Goal: Task Accomplishment & Management: Manage account settings

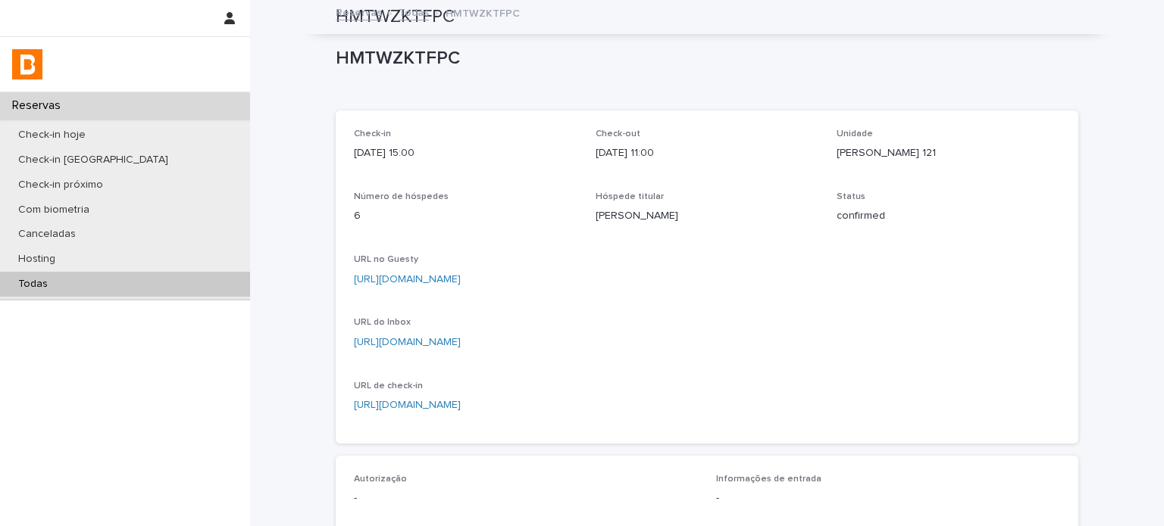
scroll to position [126, 0]
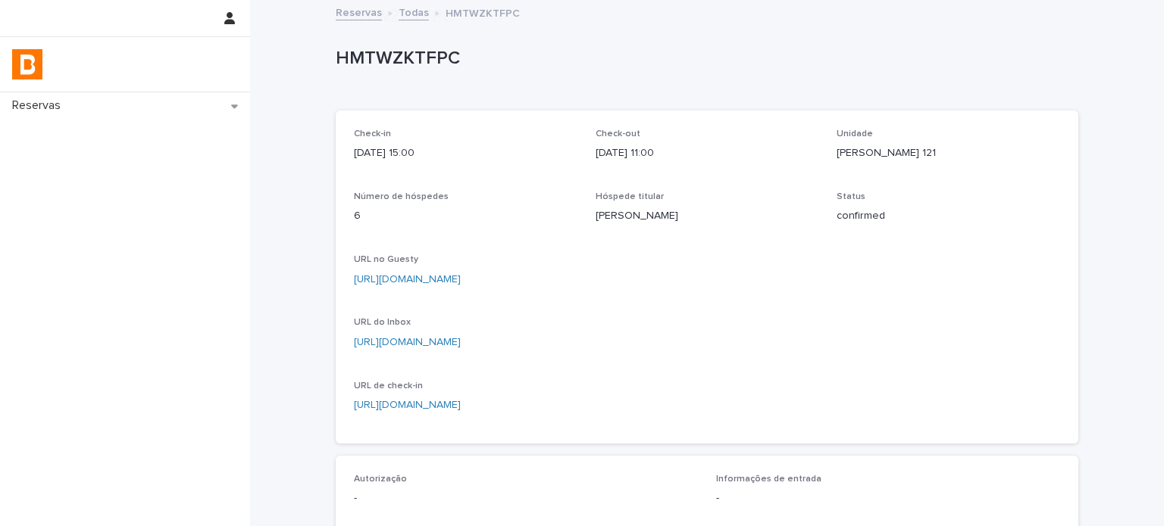
scroll to position [294, 0]
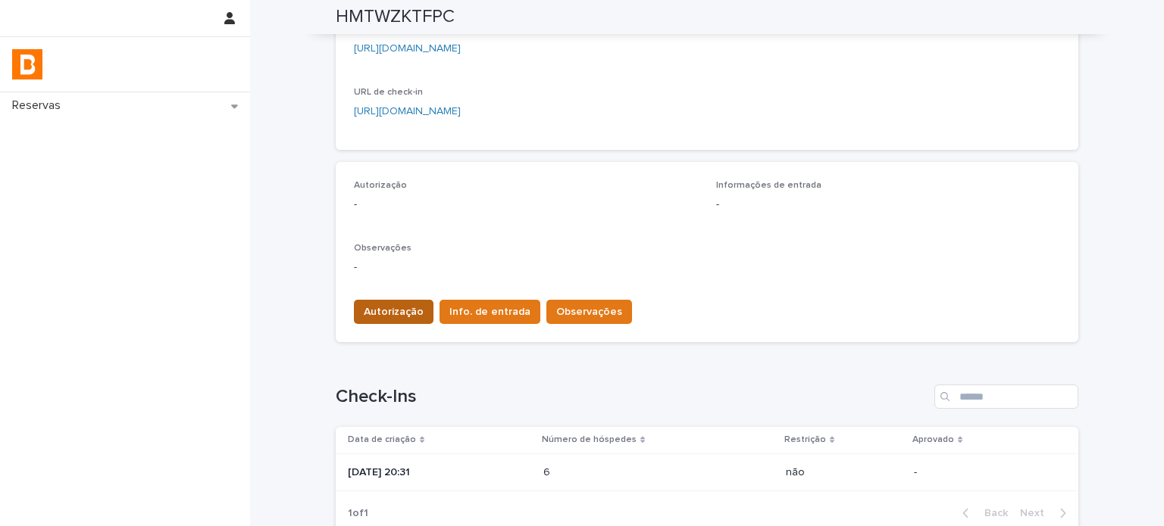
click at [367, 302] on button "Autorização" at bounding box center [394, 312] width 80 height 24
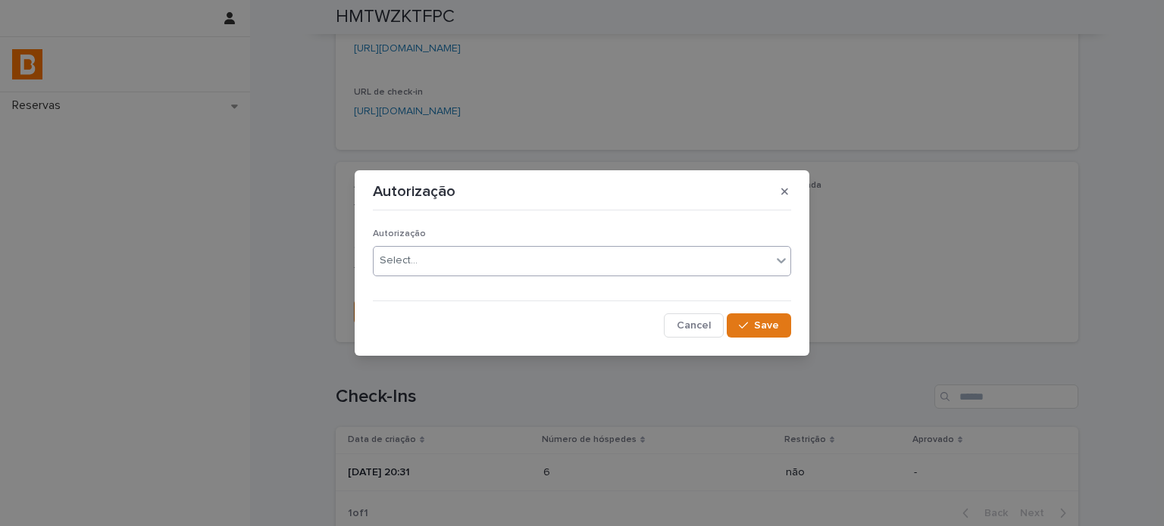
click at [407, 261] on div "Select..." at bounding box center [399, 261] width 38 height 16
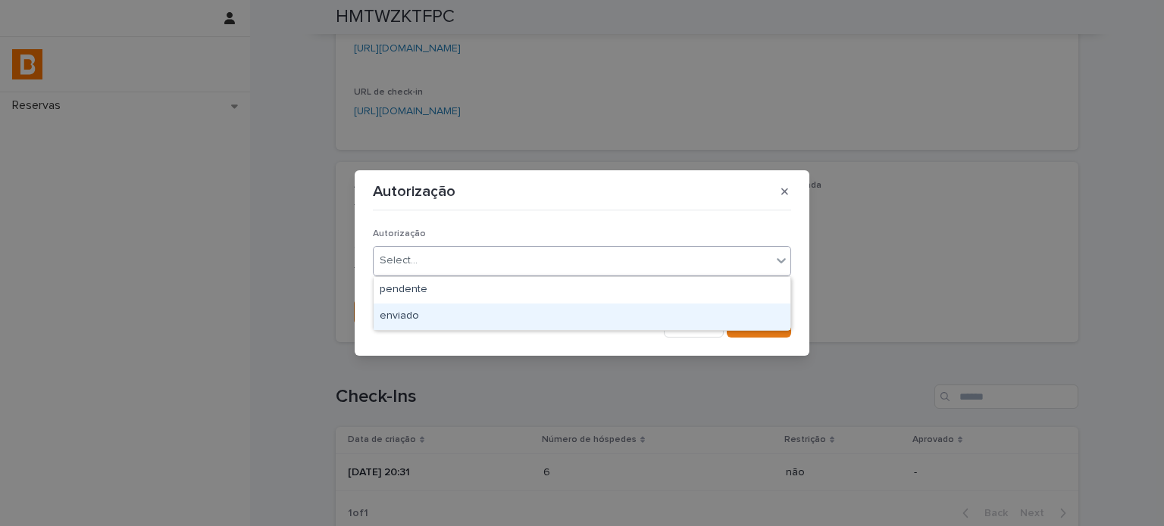
click at [414, 311] on div "enviado" at bounding box center [581, 317] width 417 height 27
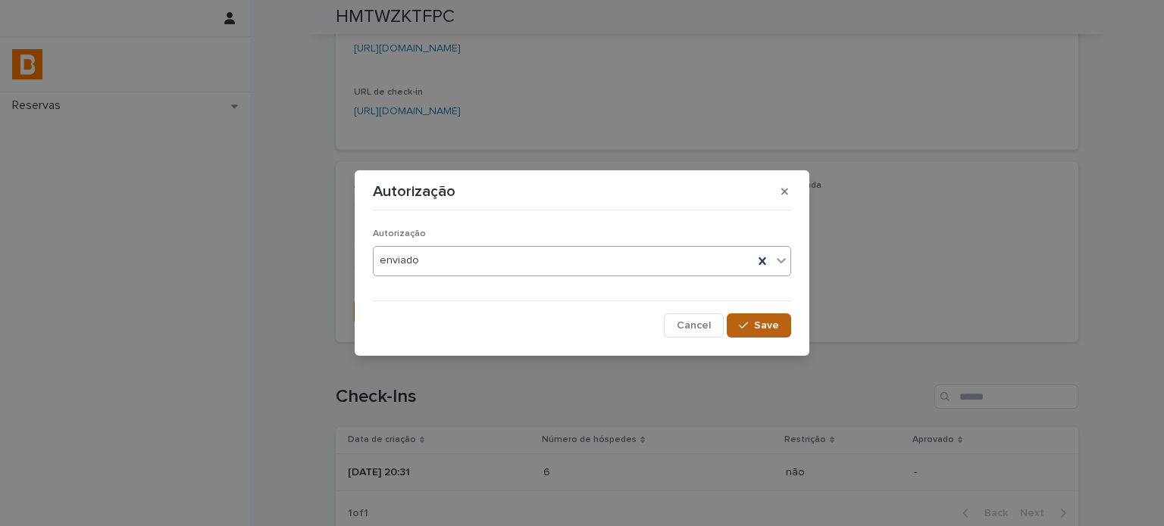
click at [752, 318] on button "Save" at bounding box center [758, 326] width 64 height 24
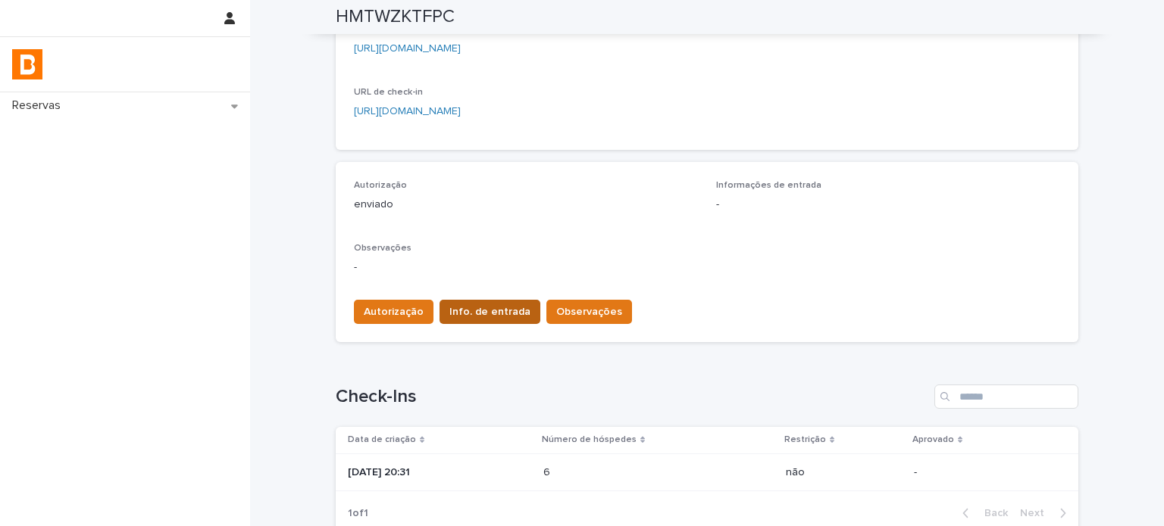
click at [480, 301] on button "Info. de entrada" at bounding box center [489, 312] width 101 height 24
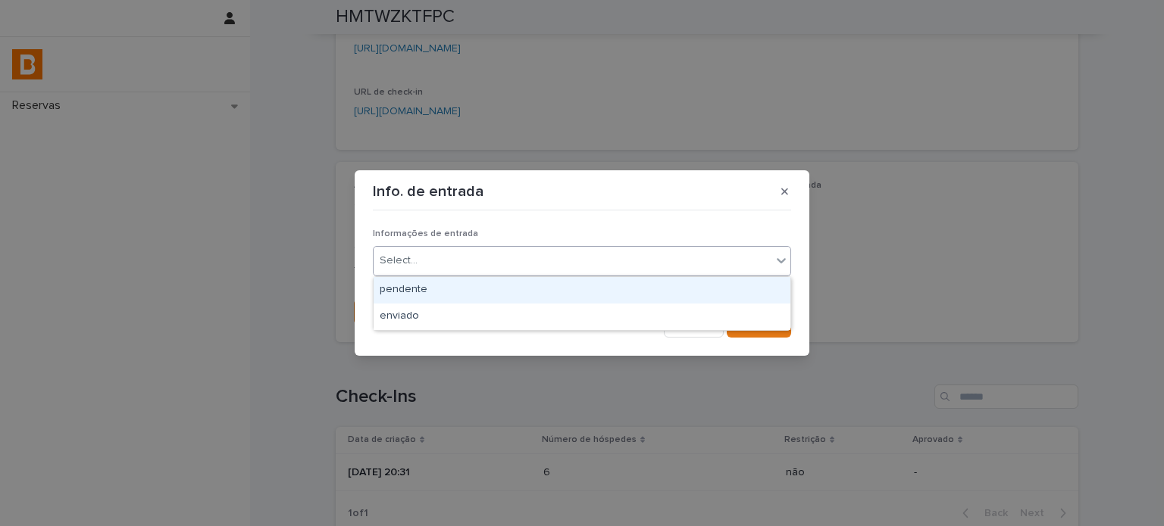
click at [471, 270] on div "Select..." at bounding box center [582, 261] width 418 height 30
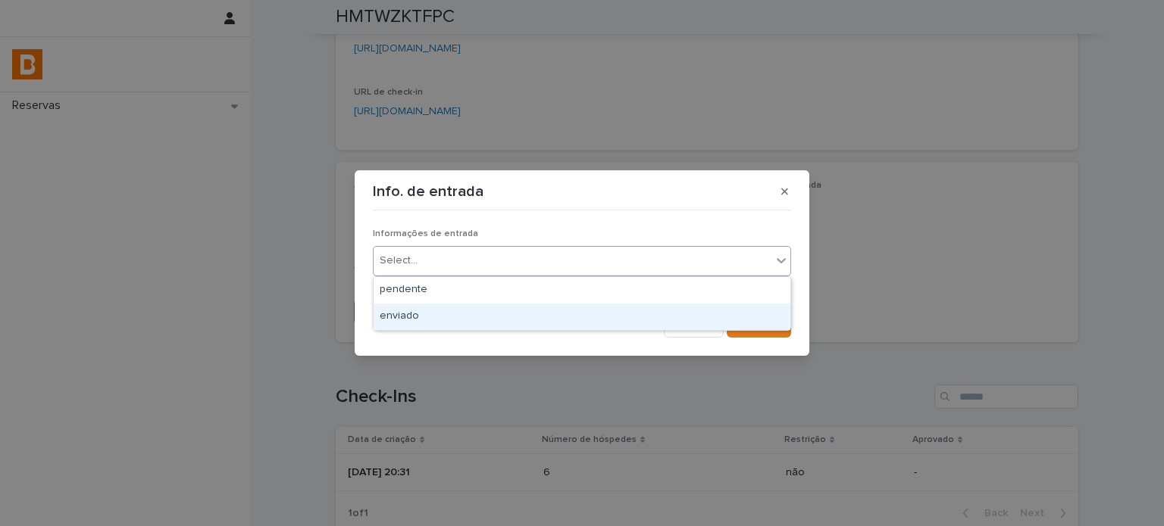
click at [482, 307] on div "enviado" at bounding box center [581, 317] width 417 height 27
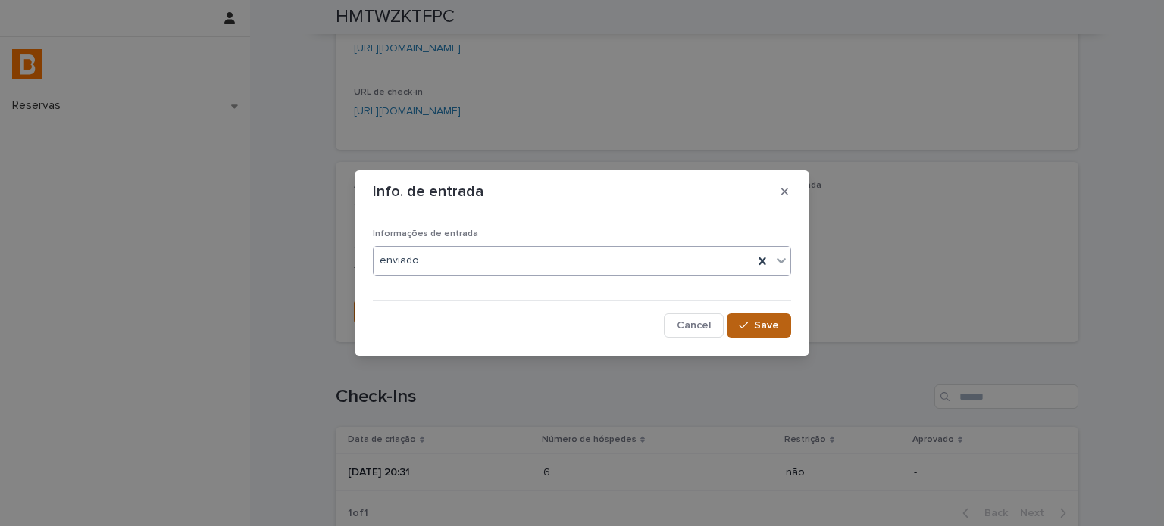
click at [770, 330] on span "Save" at bounding box center [766, 325] width 25 height 11
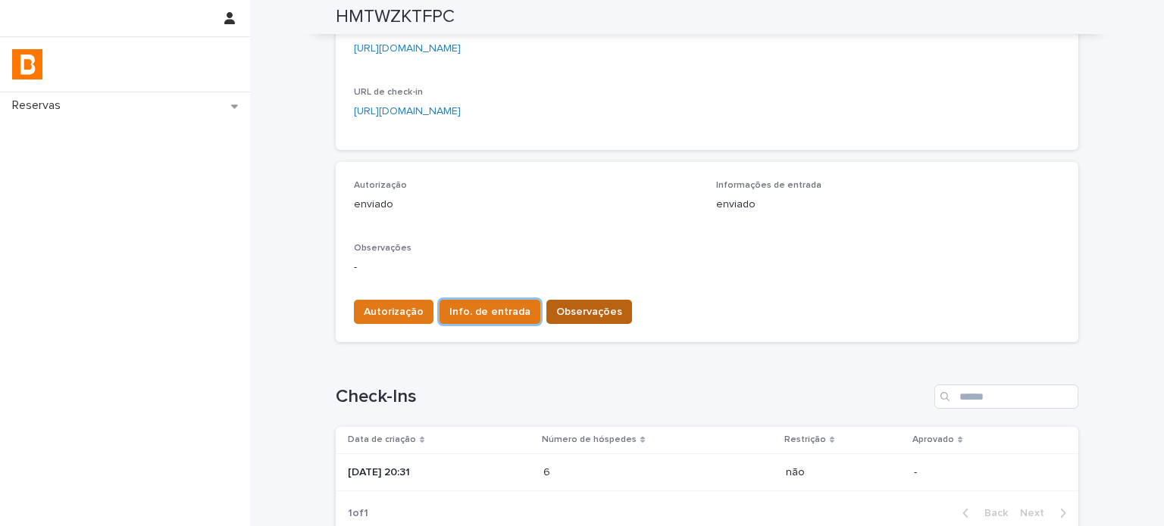
click at [577, 306] on span "Observações" at bounding box center [589, 312] width 66 height 15
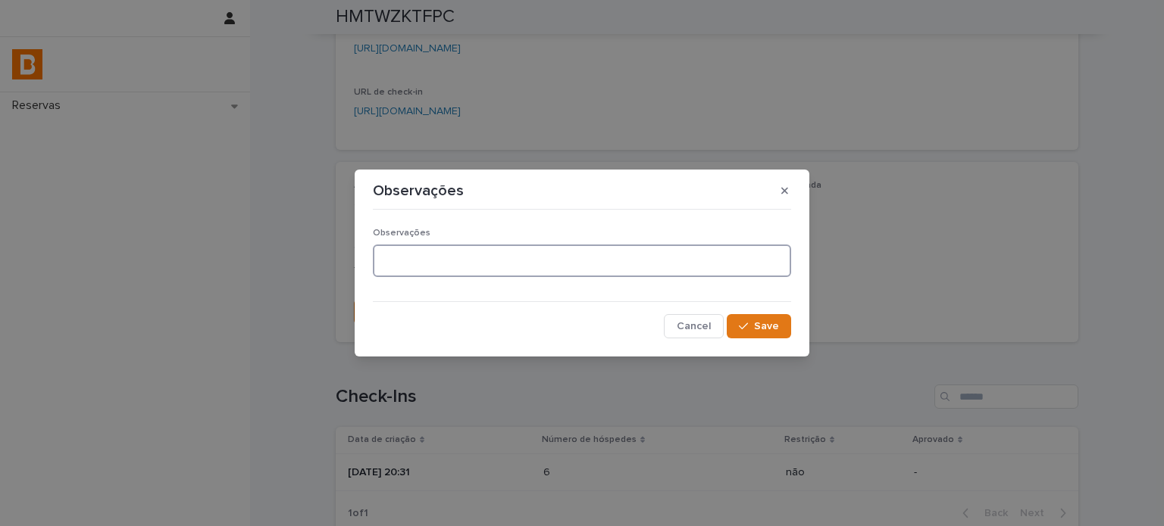
drag, startPoint x: 544, startPoint y: 257, endPoint x: 530, endPoint y: 257, distance: 13.6
click at [544, 255] on textarea at bounding box center [582, 261] width 418 height 33
type textarea "**********"
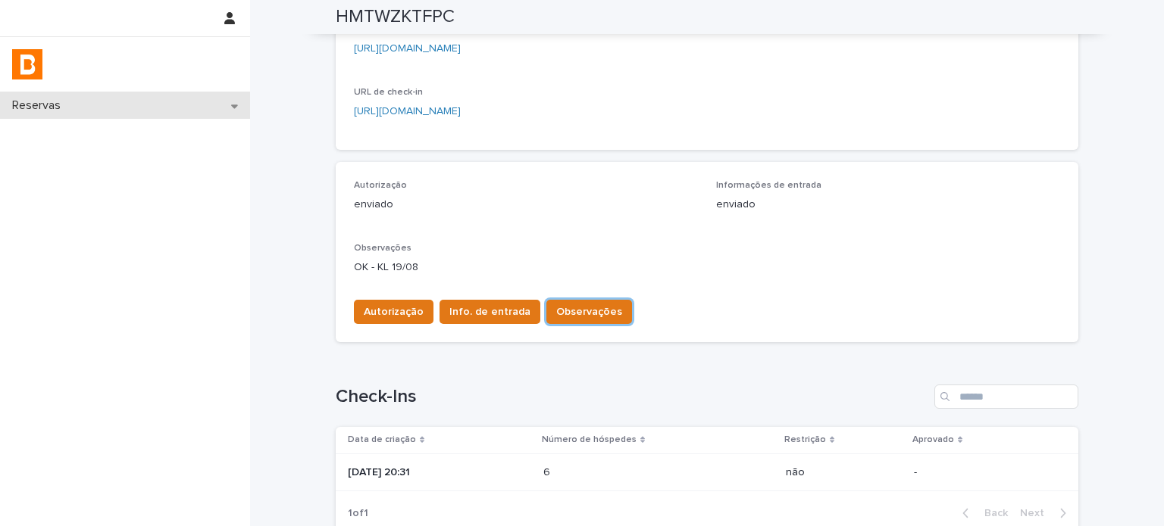
click at [145, 109] on div "Reservas" at bounding box center [125, 105] width 250 height 27
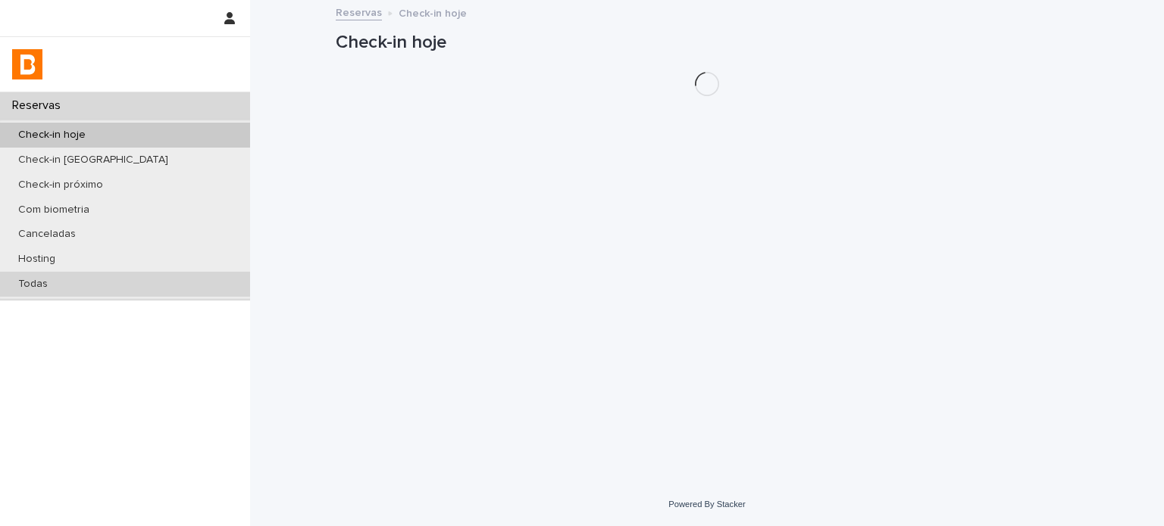
click at [107, 287] on div "Todas" at bounding box center [125, 284] width 250 height 25
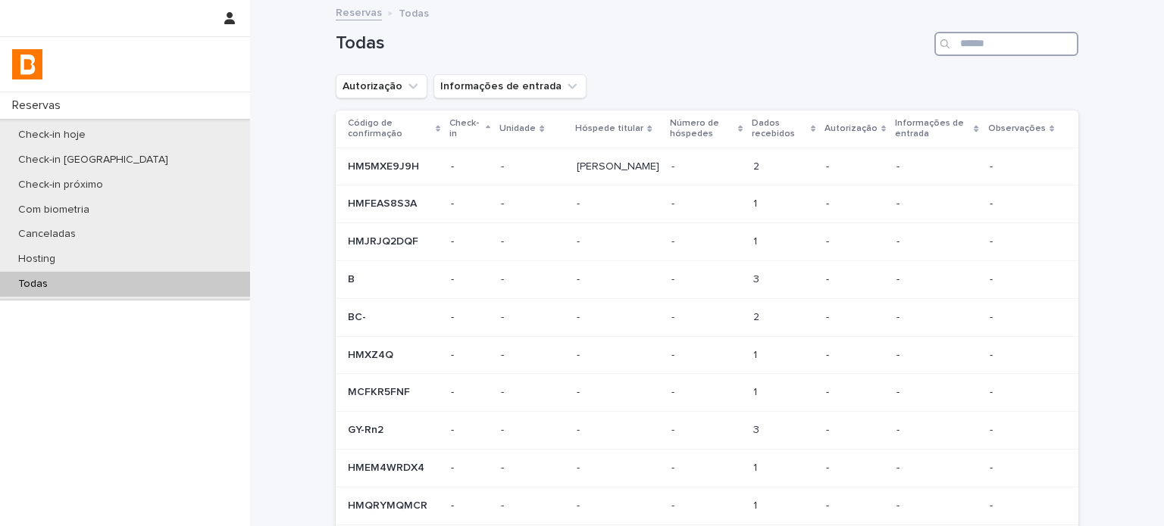
click at [966, 47] on input "Search" at bounding box center [1006, 44] width 144 height 24
paste input "**********"
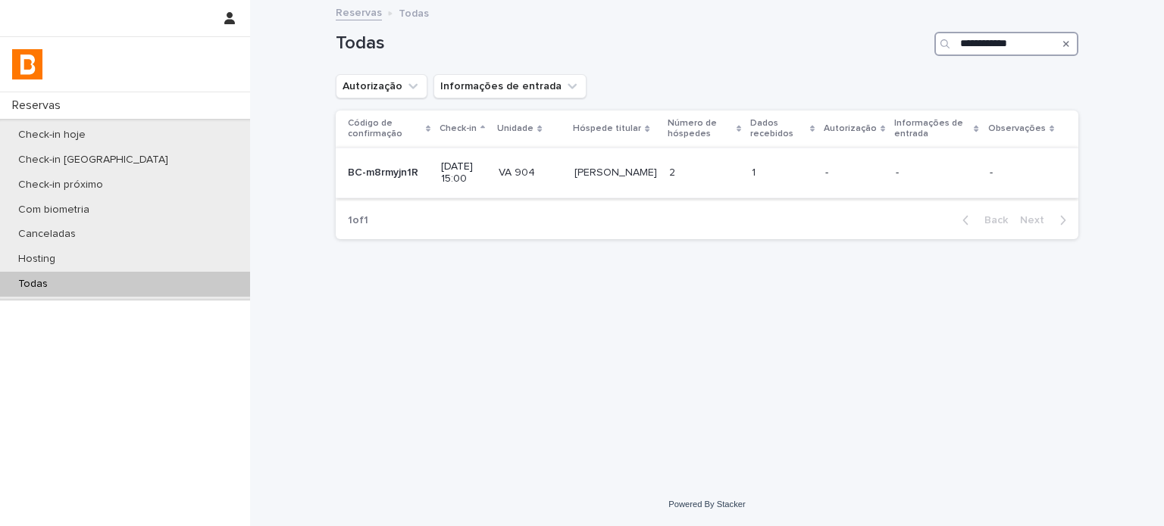
type input "**********"
click at [873, 175] on p "-" at bounding box center [854, 173] width 58 height 13
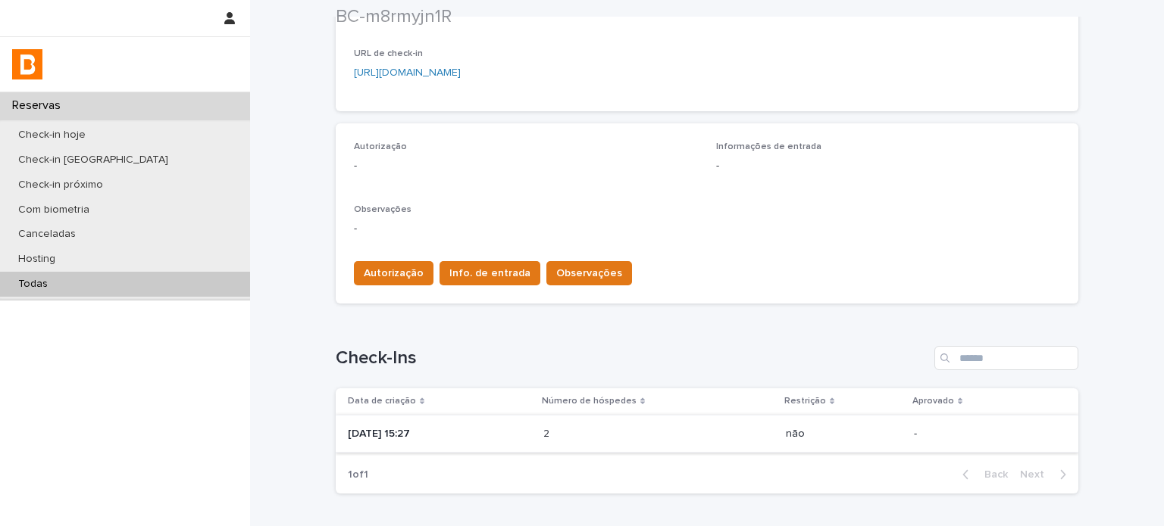
scroll to position [430, 0]
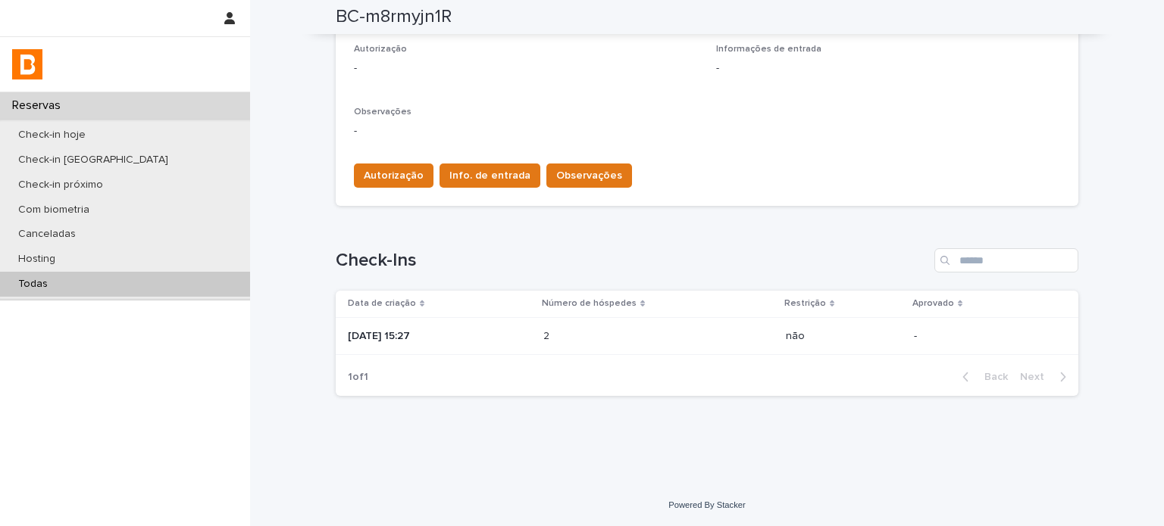
click at [517, 339] on p "[DATE] 15:27" at bounding box center [439, 336] width 183 height 13
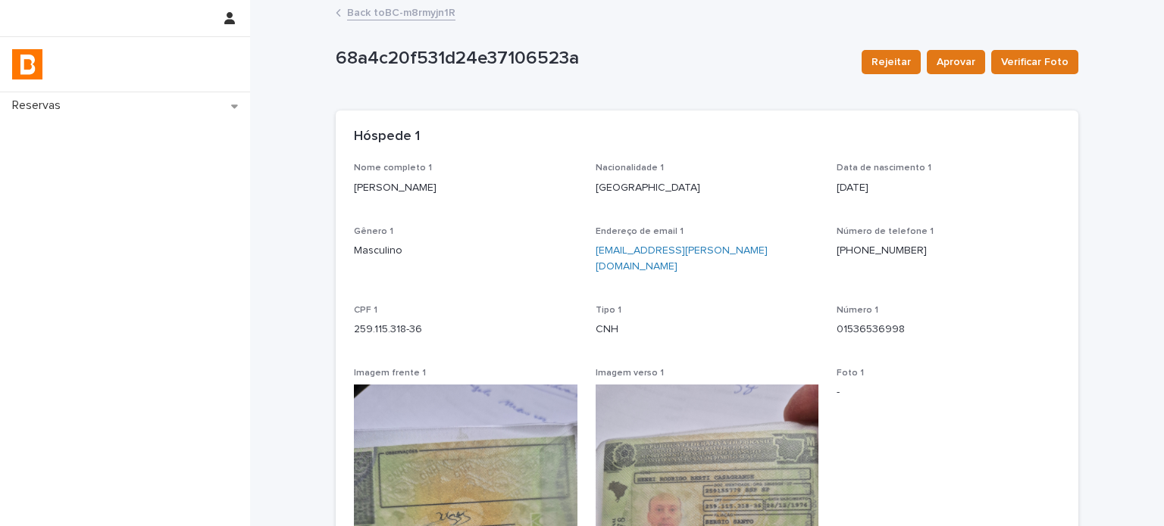
click at [393, 22] on div "Back to BC-m8rmyjn1R" at bounding box center [707, 13] width 758 height 21
click at [408, 11] on link "Back to BC-m8rmyjn1R" at bounding box center [401, 11] width 108 height 17
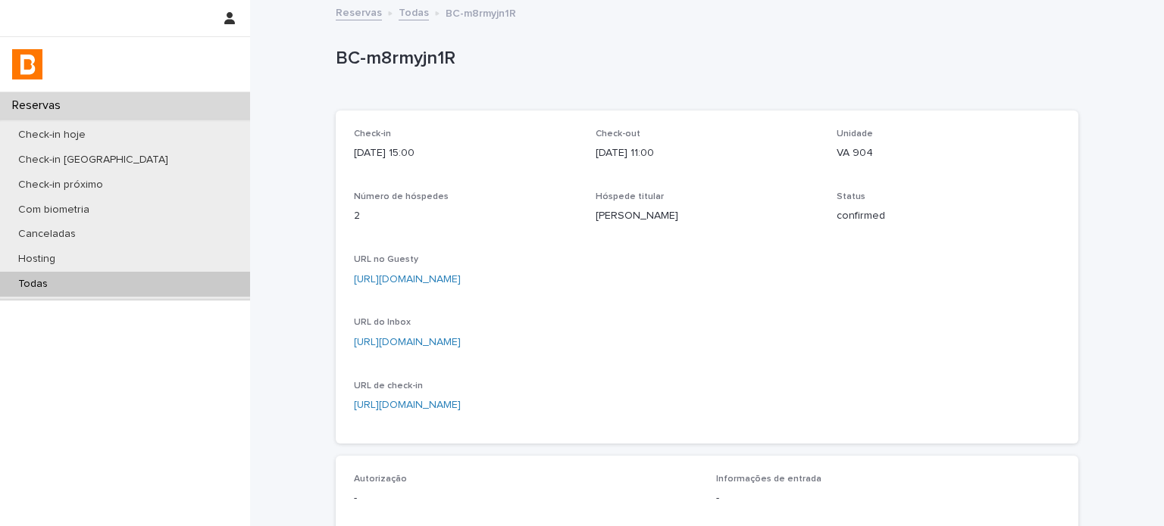
click at [742, 147] on p "[DATE] 11:00" at bounding box center [706, 153] width 223 height 16
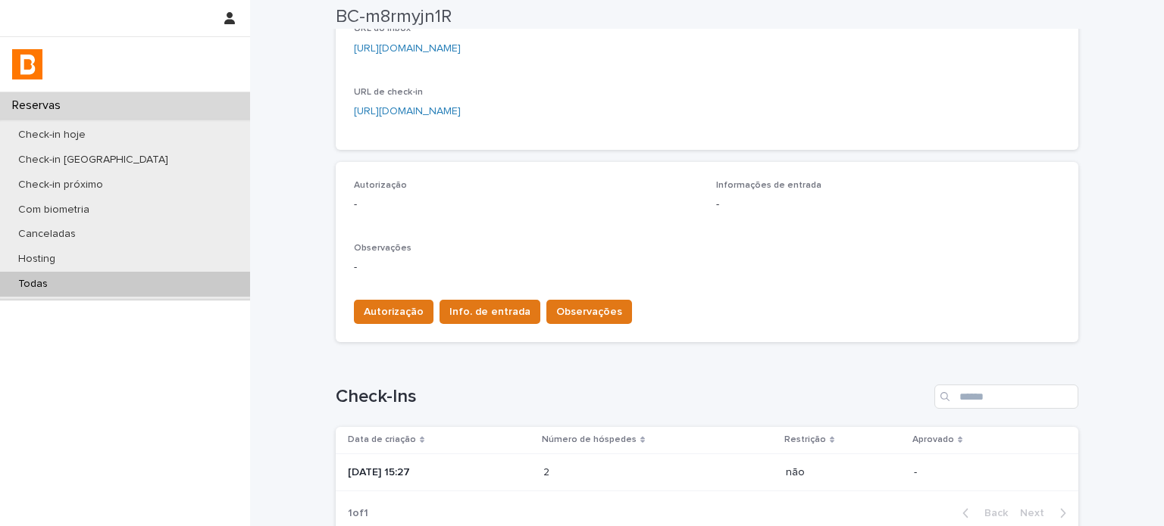
scroll to position [404, 0]
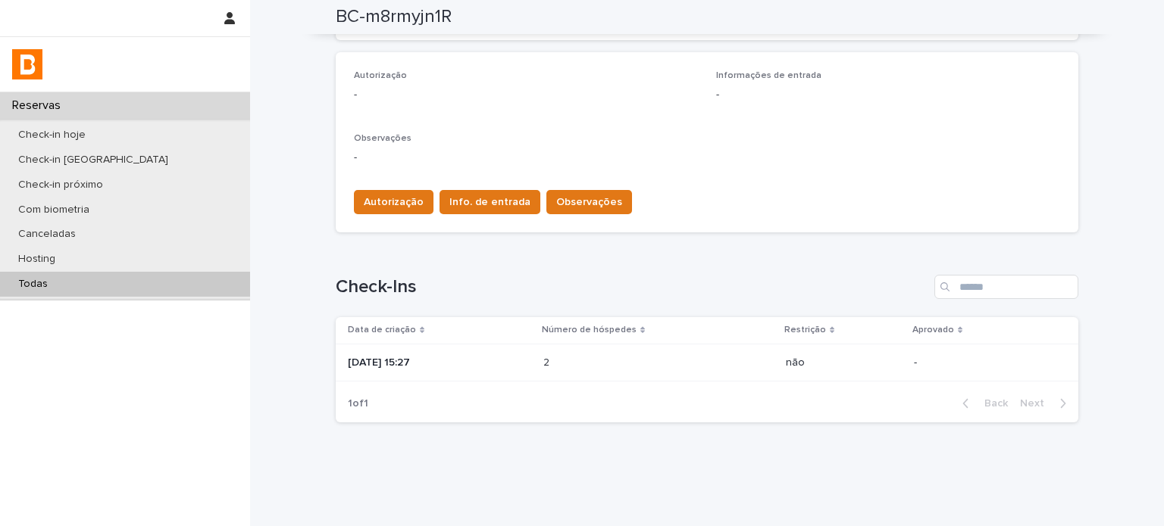
click at [164, 280] on div "Todas" at bounding box center [125, 284] width 250 height 25
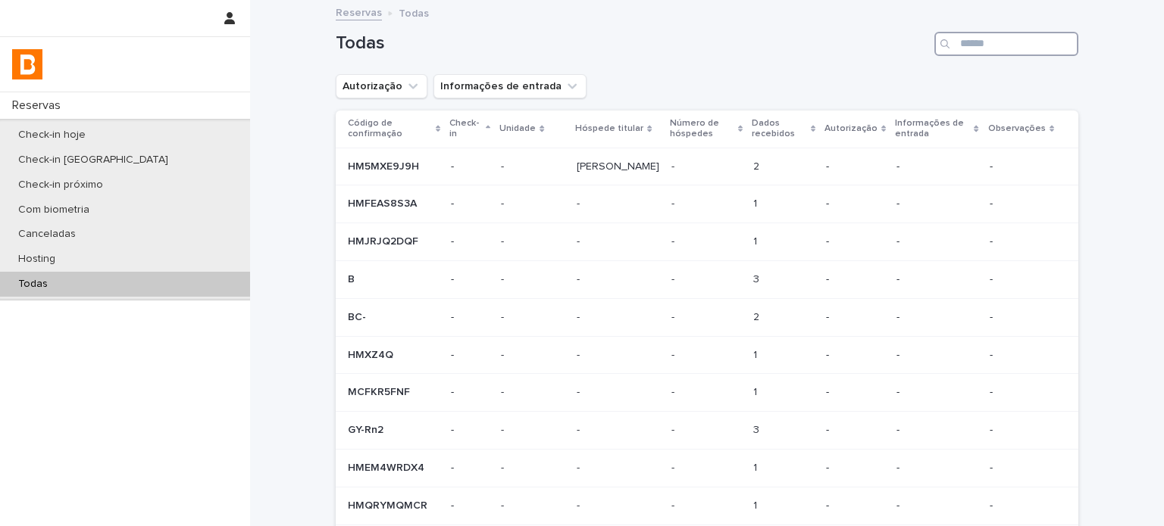
click at [954, 33] on input "Search" at bounding box center [1006, 44] width 144 height 24
paste input "**********"
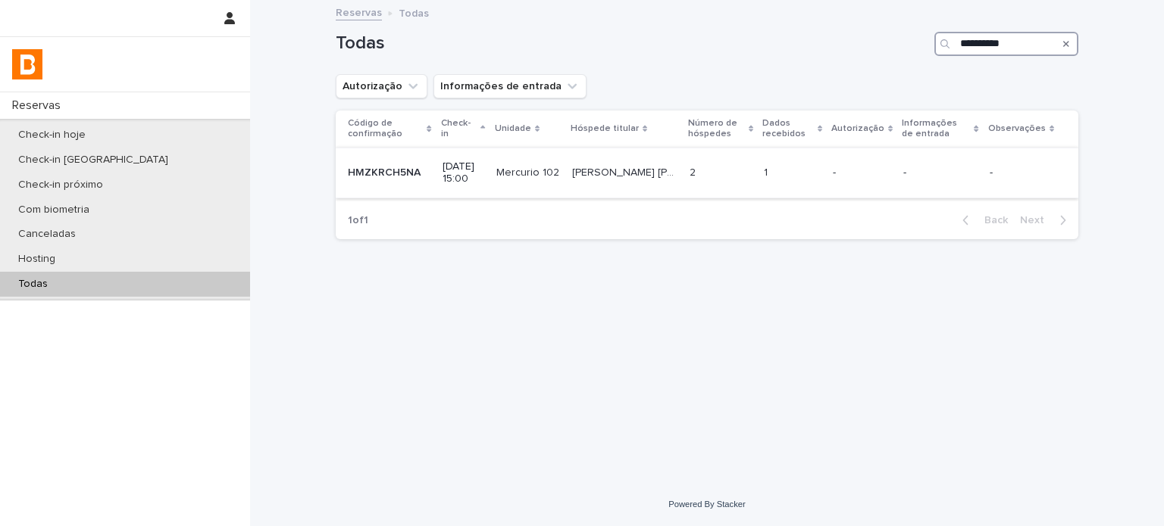
type input "**********"
click at [864, 164] on div "-" at bounding box center [862, 172] width 58 height 16
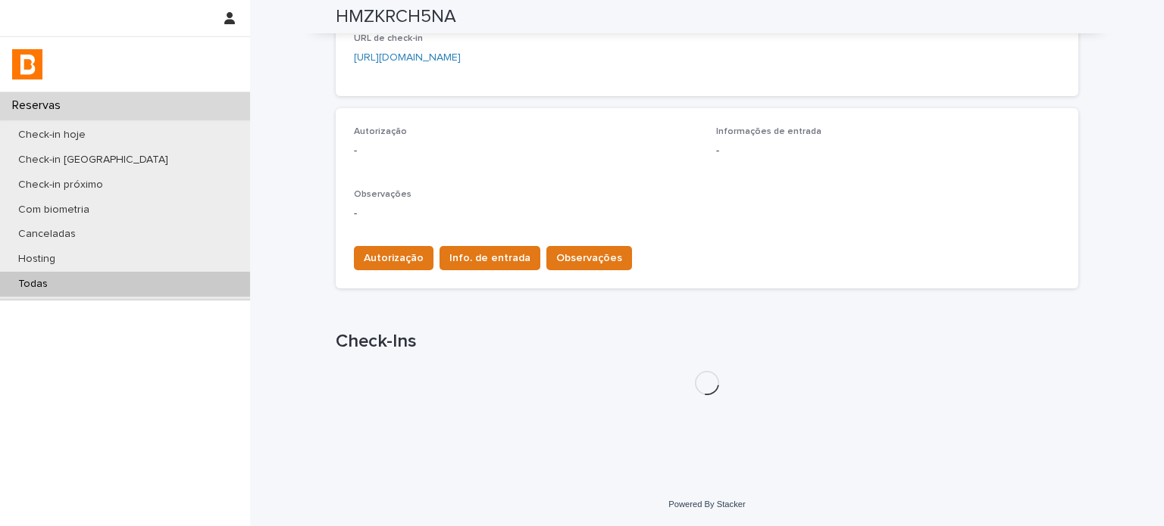
scroll to position [388, 0]
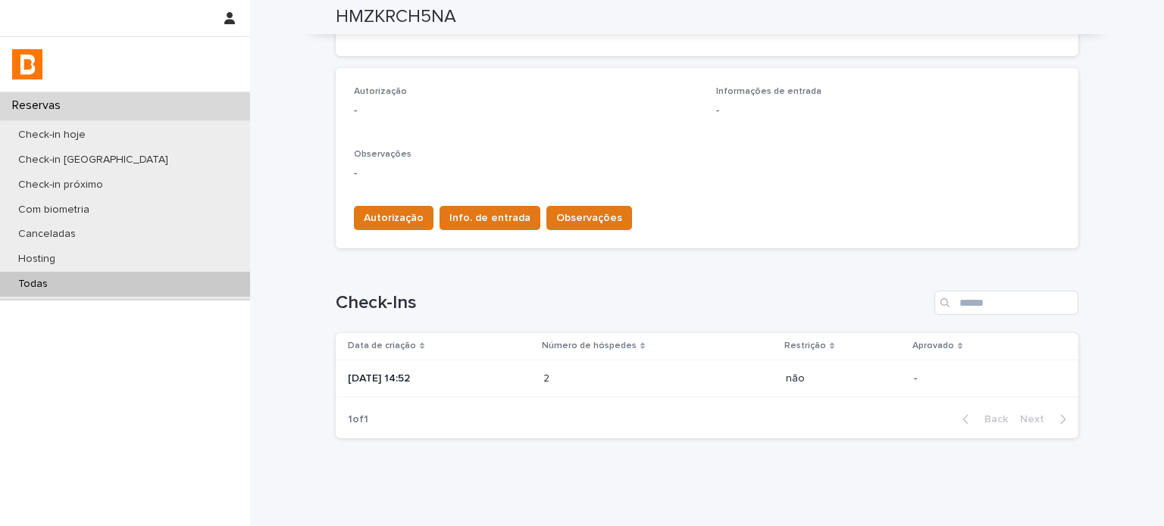
click at [493, 380] on p "[DATE] 14:52" at bounding box center [439, 379] width 183 height 13
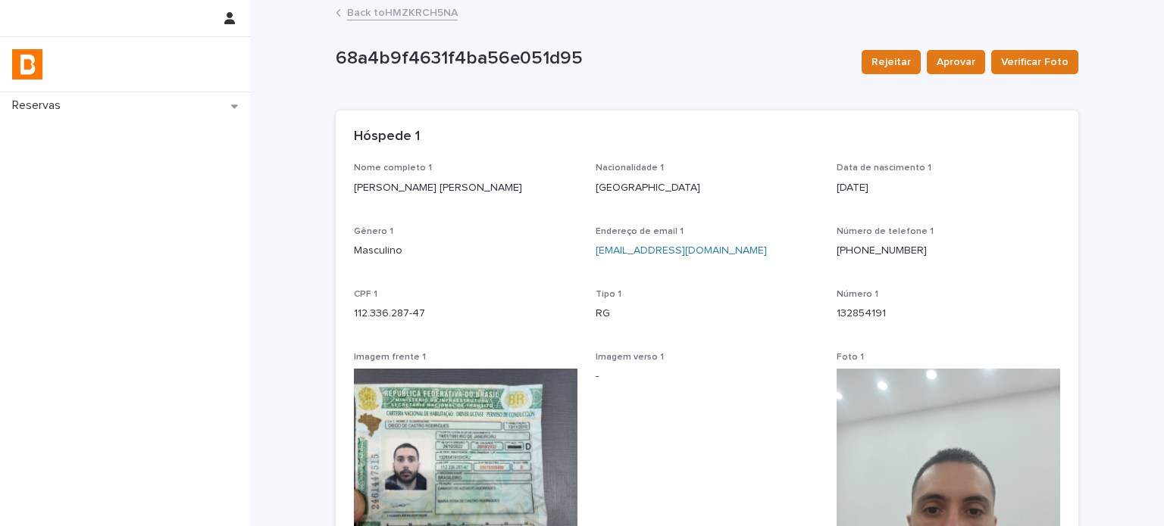
click at [431, 6] on link "Back to HMZKRCH5NA" at bounding box center [402, 11] width 111 height 17
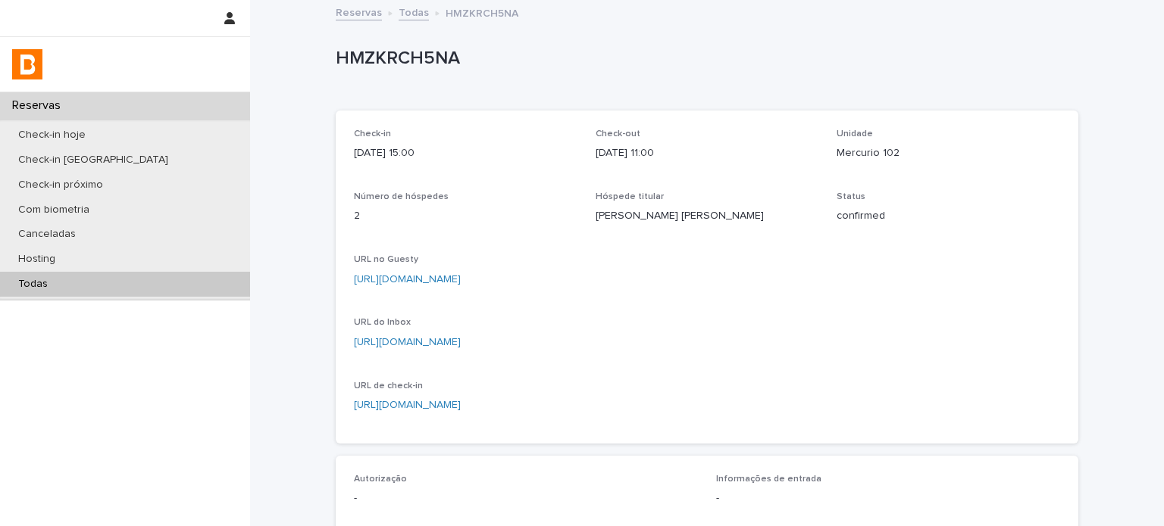
click at [417, 56] on p "HMZKRCH5NA" at bounding box center [704, 59] width 736 height 22
copy p "HMZKRCH5NA"
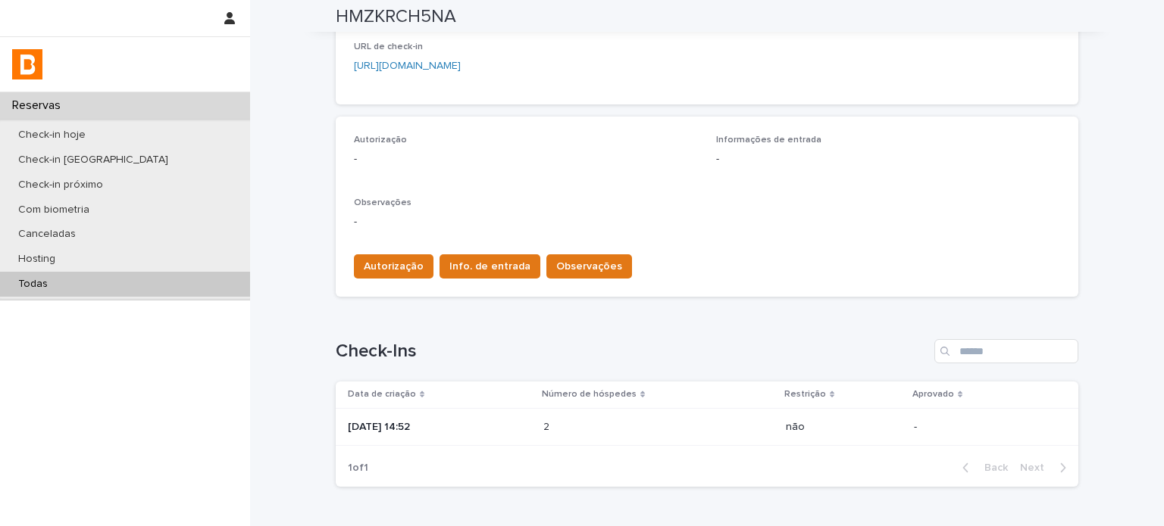
scroll to position [404, 0]
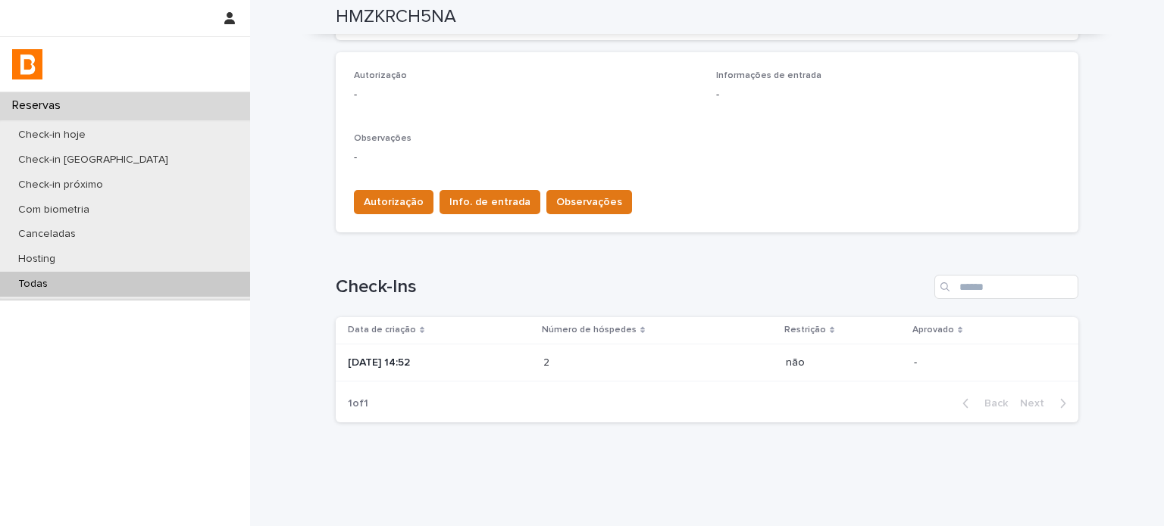
click at [102, 281] on div "Todas" at bounding box center [125, 284] width 250 height 25
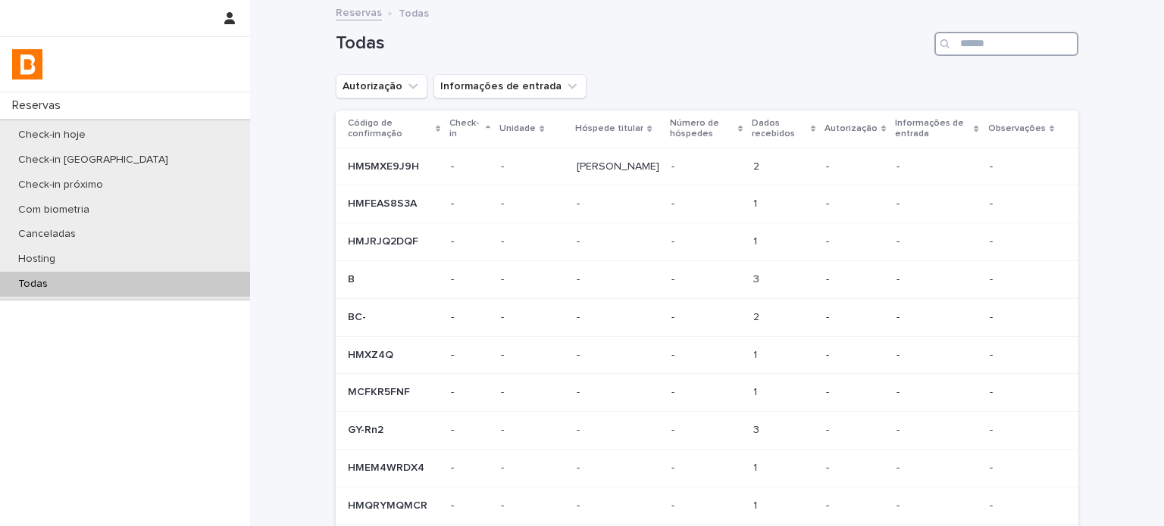
click at [1036, 47] on input "Search" at bounding box center [1006, 44] width 144 height 24
paste input "**********"
type input "**********"
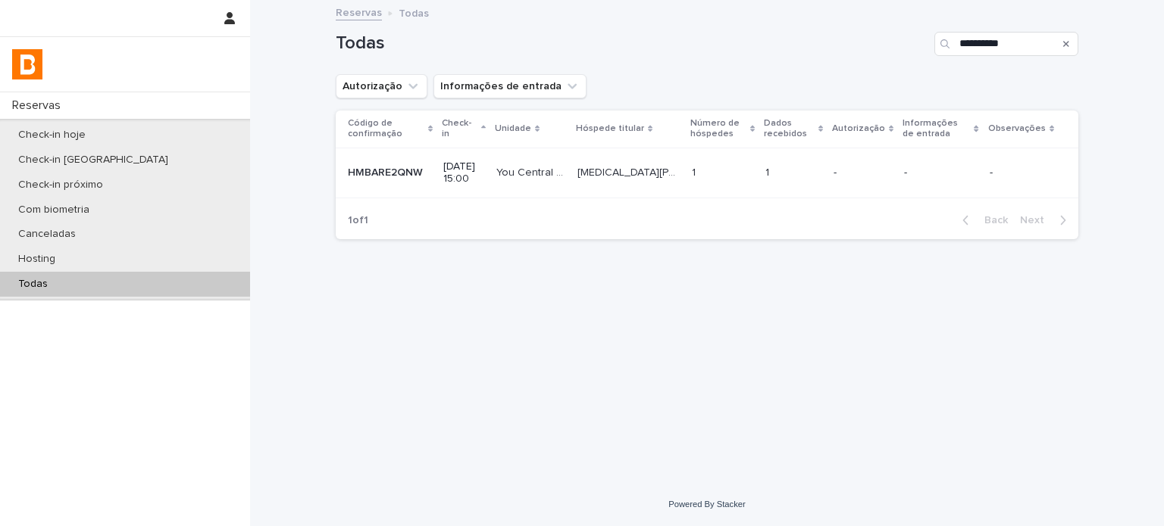
click at [718, 169] on p at bounding box center [722, 173] width 61 height 13
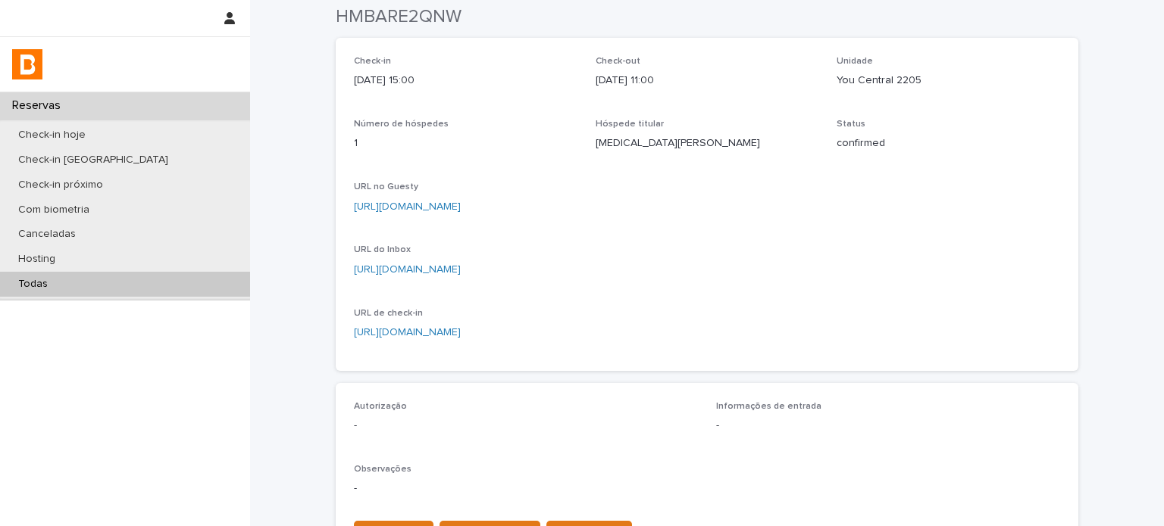
scroll to position [41, 0]
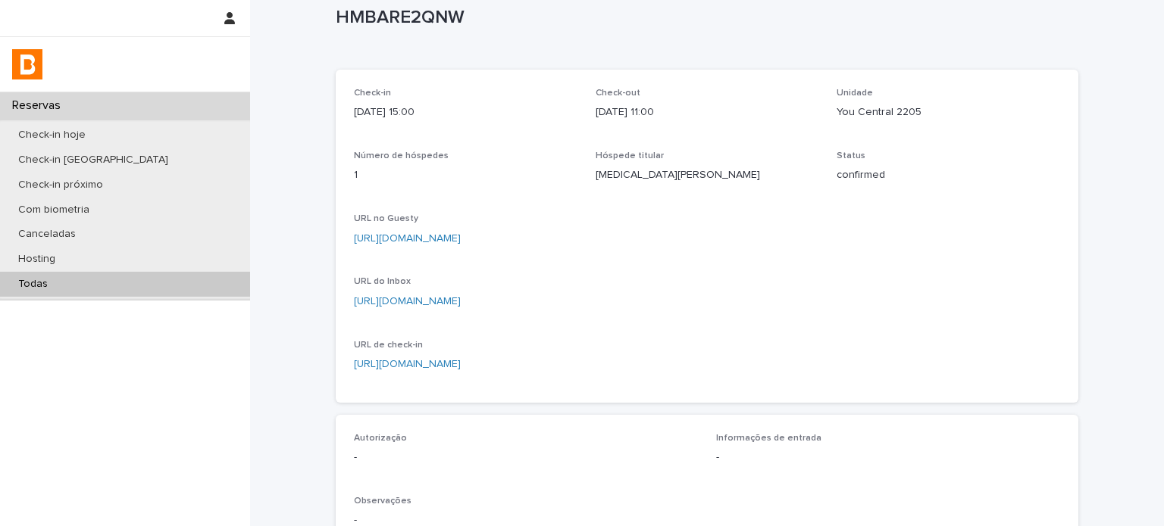
click at [886, 110] on p "You Central 2205" at bounding box center [947, 113] width 223 height 16
copy p "You Central 2205"
